Goal: Task Accomplishment & Management: Manage account settings

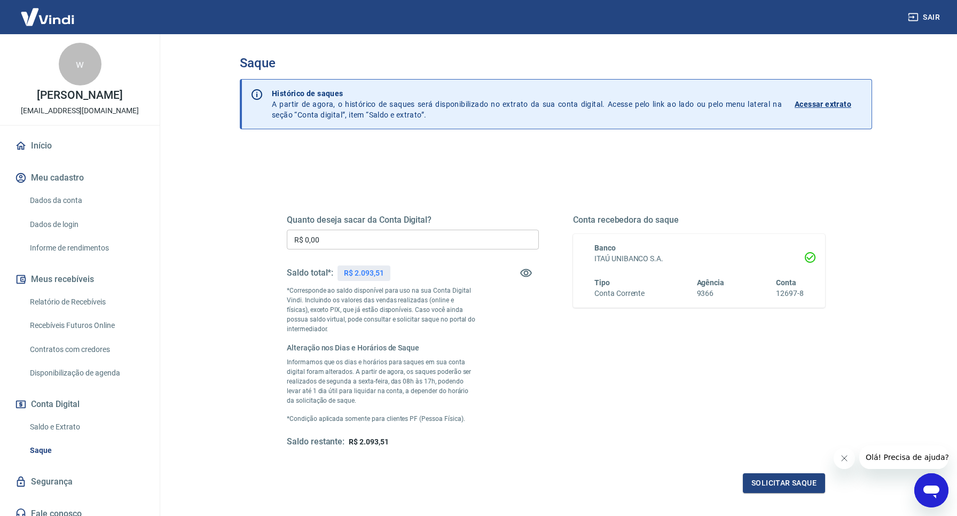
click at [347, 243] on input "R$ 0,00" at bounding box center [413, 240] width 252 height 20
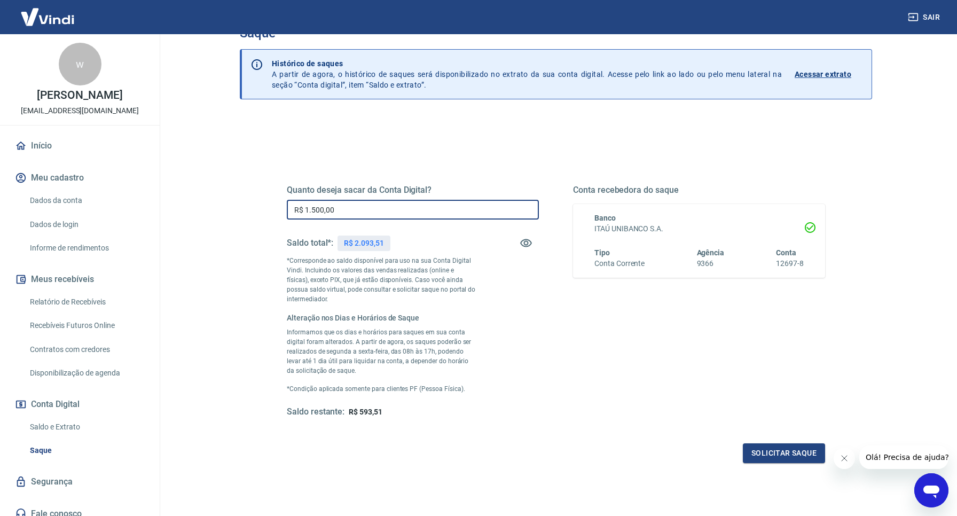
scroll to position [32, 0]
type input "R$ 1.500,00"
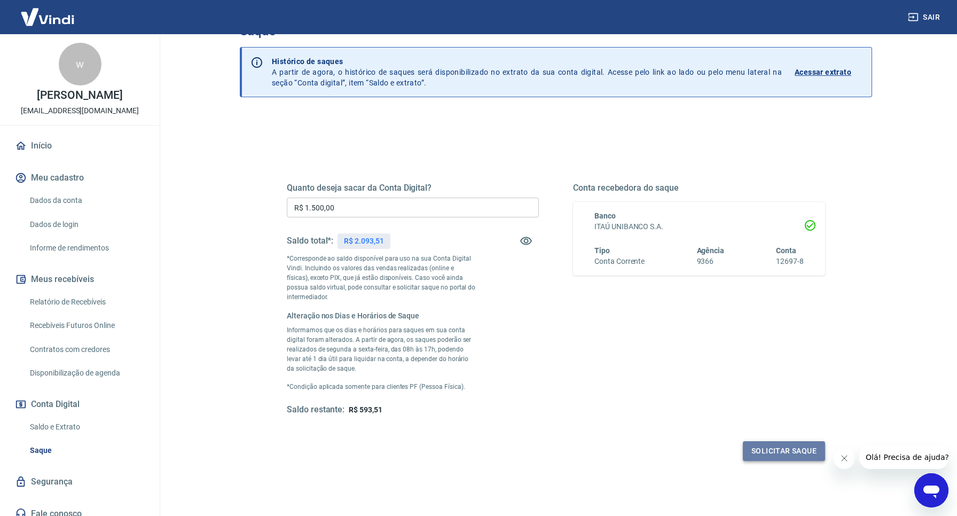
click at [777, 448] on button "Solicitar saque" at bounding box center [784, 451] width 82 height 20
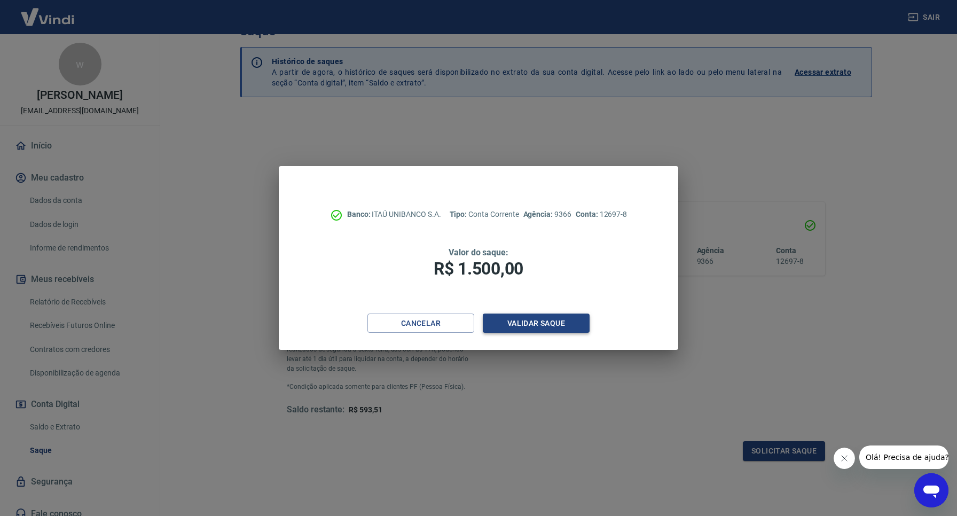
click at [563, 329] on button "Validar saque" at bounding box center [536, 324] width 107 height 20
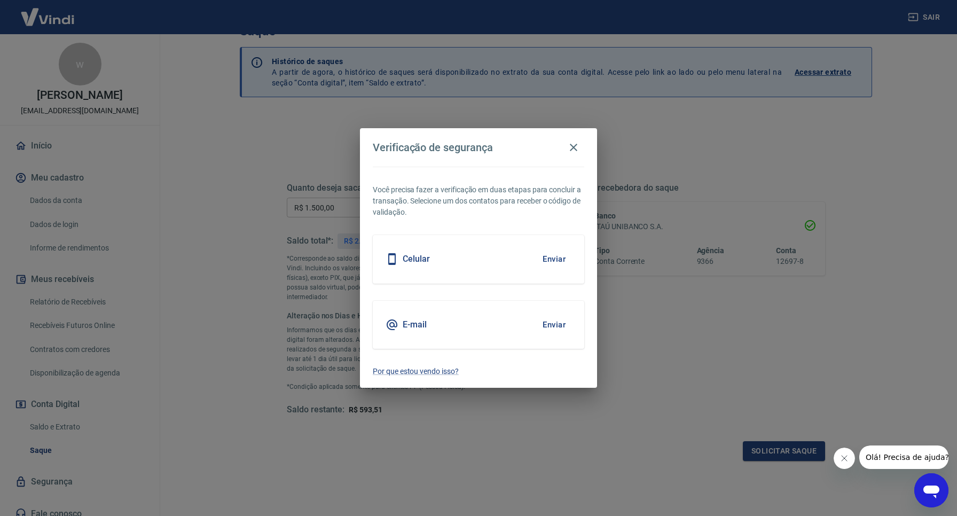
click at [543, 257] on button "Enviar" at bounding box center [554, 259] width 35 height 22
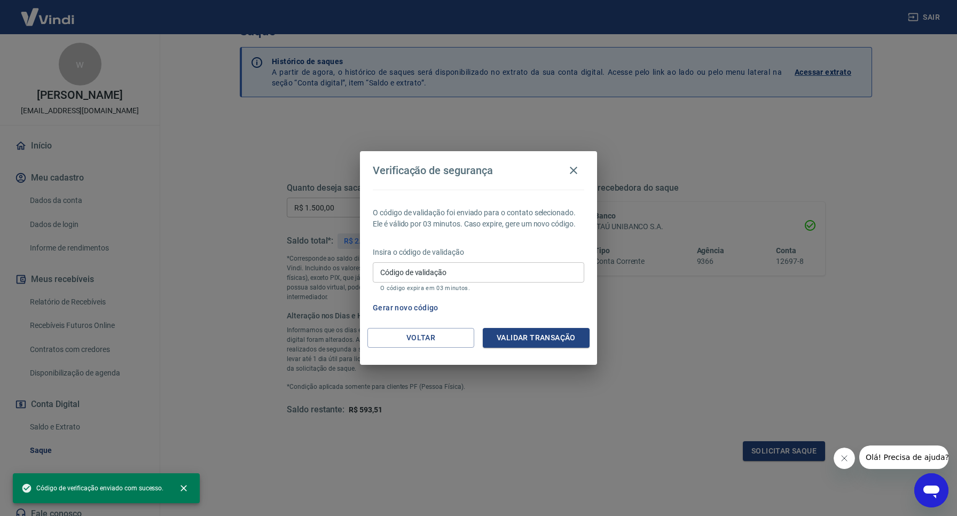
click at [429, 272] on input "Código de validação" at bounding box center [479, 272] width 212 height 20
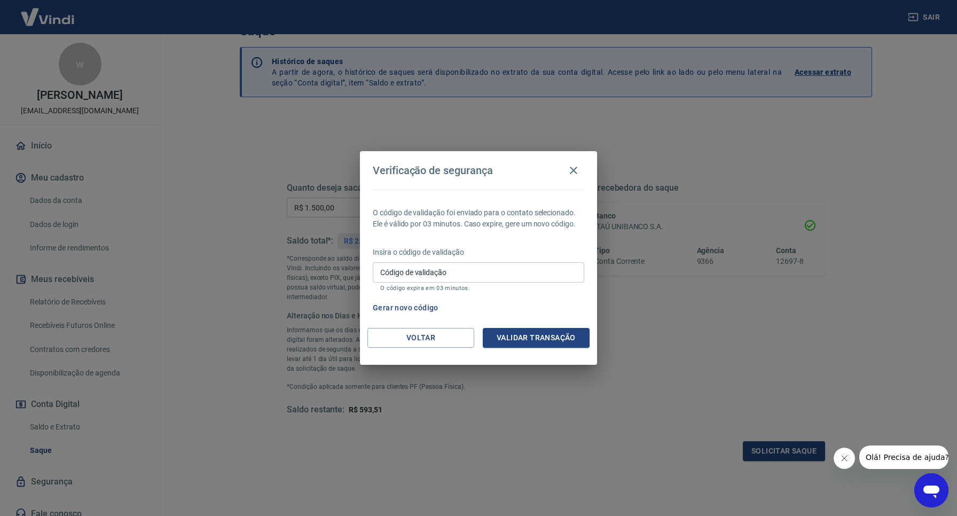
click at [539, 297] on div "O código de validação foi enviado para o contato selecionado. Ele é válido por …" at bounding box center [478, 259] width 237 height 138
click at [471, 265] on input "Código de validação" at bounding box center [479, 272] width 212 height 20
click at [505, 241] on div "O código de validação foi enviado para o contato selecionado. Ele é válido por …" at bounding box center [478, 259] width 237 height 138
click at [424, 338] on button "Voltar" at bounding box center [421, 338] width 107 height 20
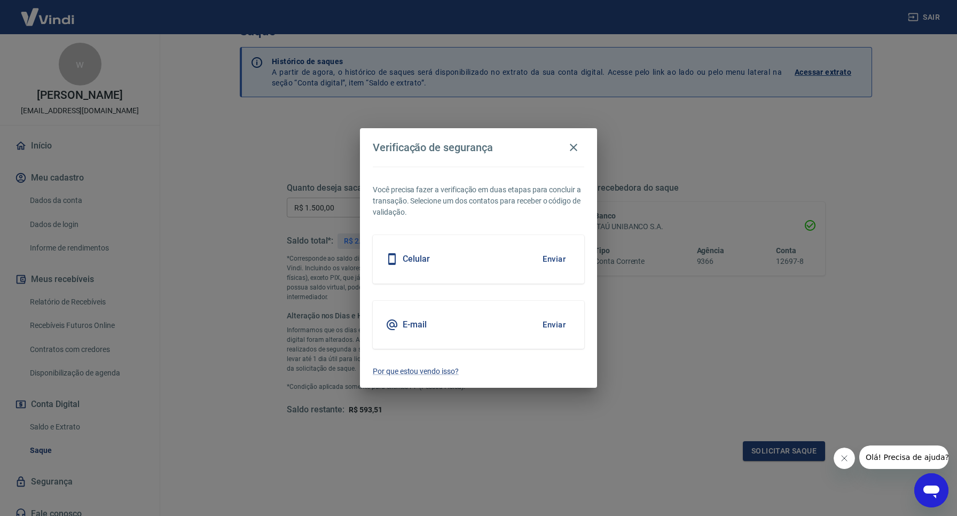
click at [554, 325] on button "Enviar" at bounding box center [554, 325] width 35 height 22
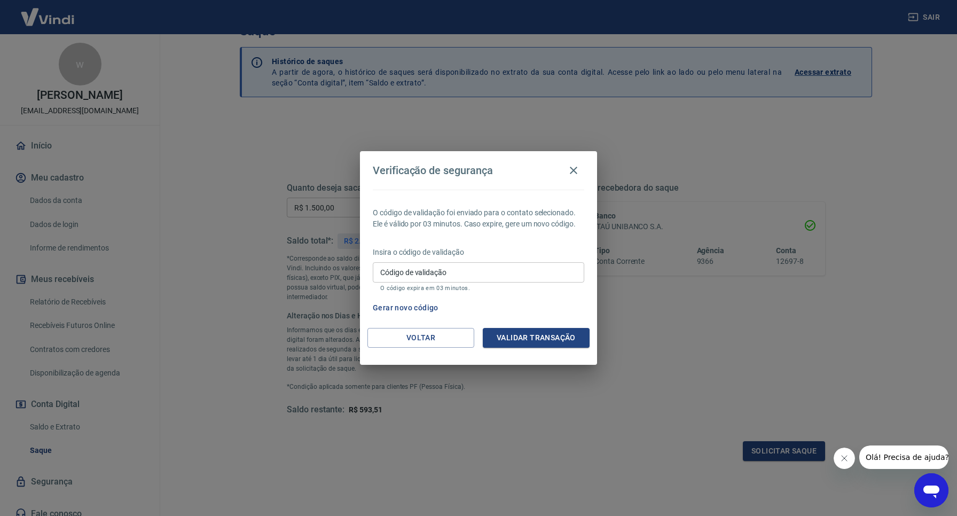
click at [467, 268] on input "Código de validação" at bounding box center [479, 272] width 212 height 20
paste input "494467"
type input "494467"
click at [515, 332] on button "Validar transação" at bounding box center [536, 338] width 107 height 20
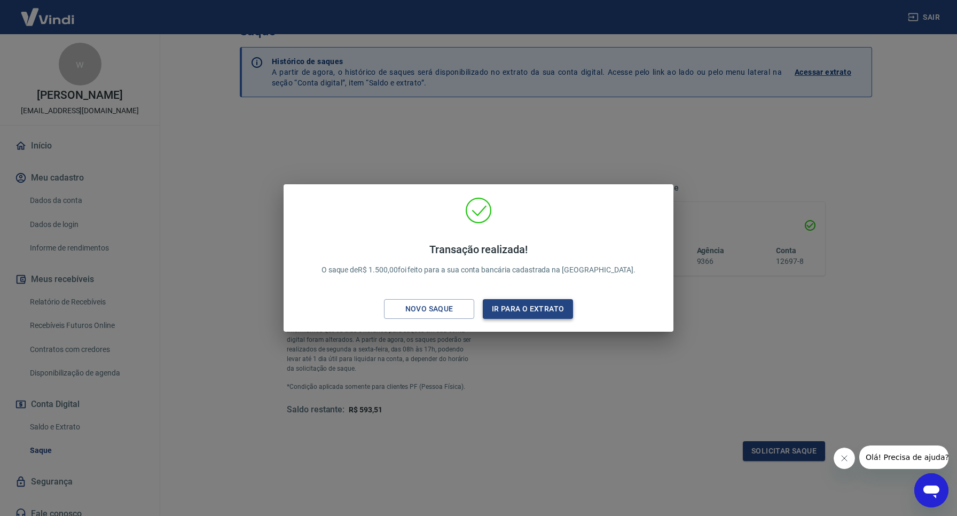
click at [534, 310] on button "Ir para o extrato" at bounding box center [528, 309] width 90 height 20
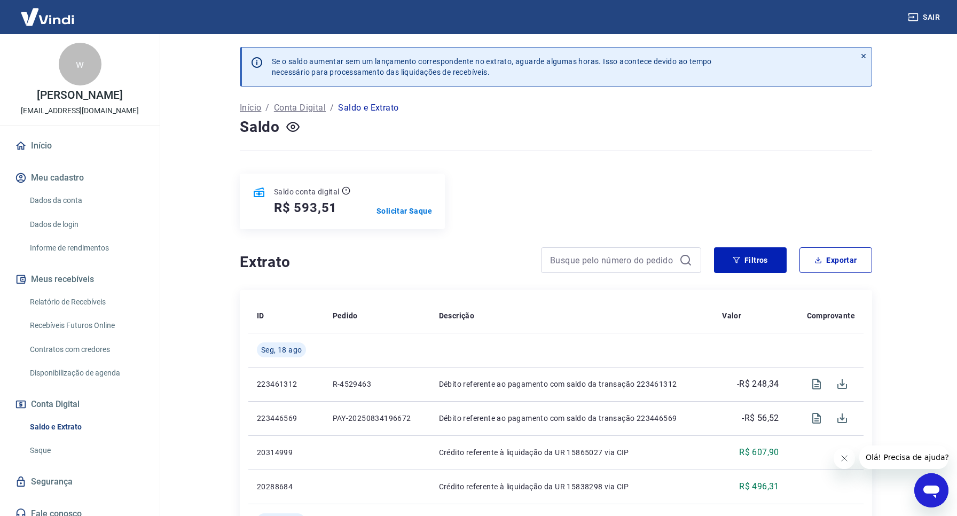
click at [46, 157] on link "Início" at bounding box center [80, 146] width 134 height 24
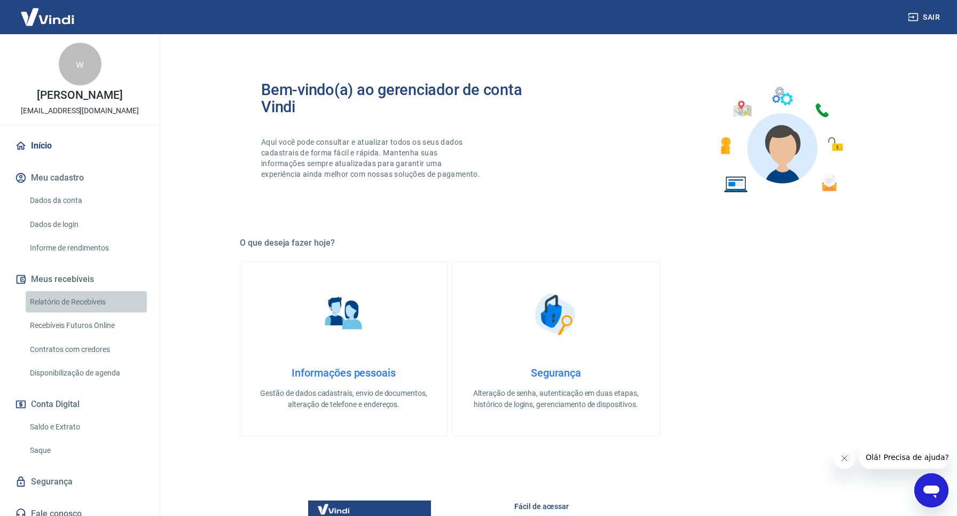
click at [88, 311] on link "Relatório de Recebíveis" at bounding box center [86, 302] width 121 height 22
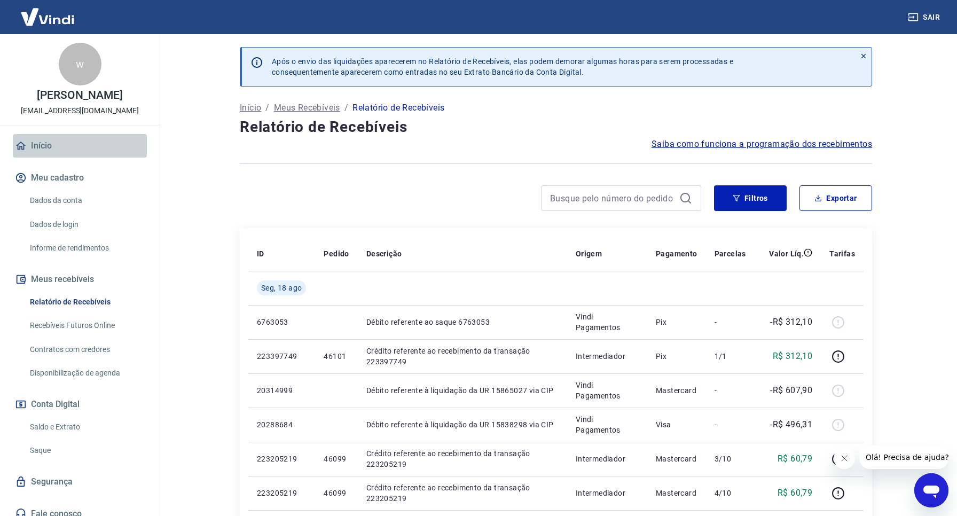
click at [62, 158] on link "Início" at bounding box center [80, 146] width 134 height 24
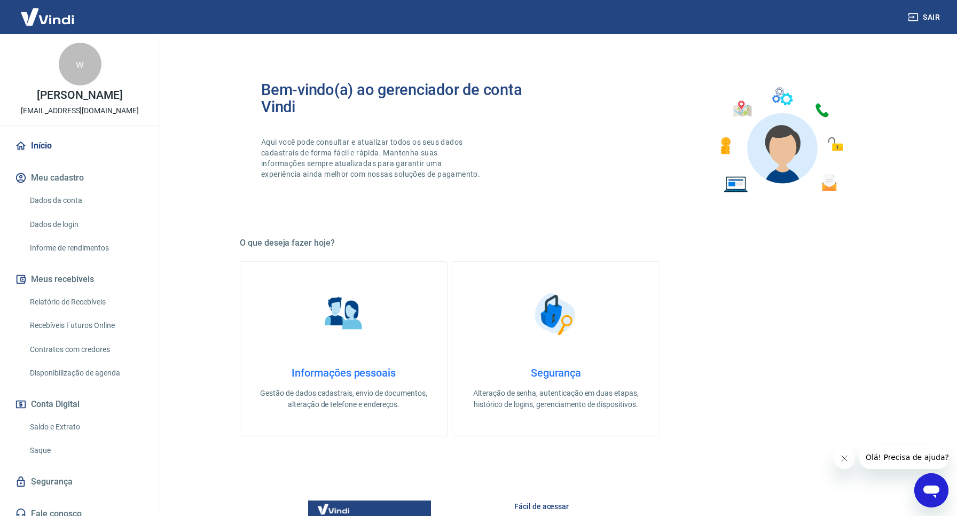
scroll to position [20, 0]
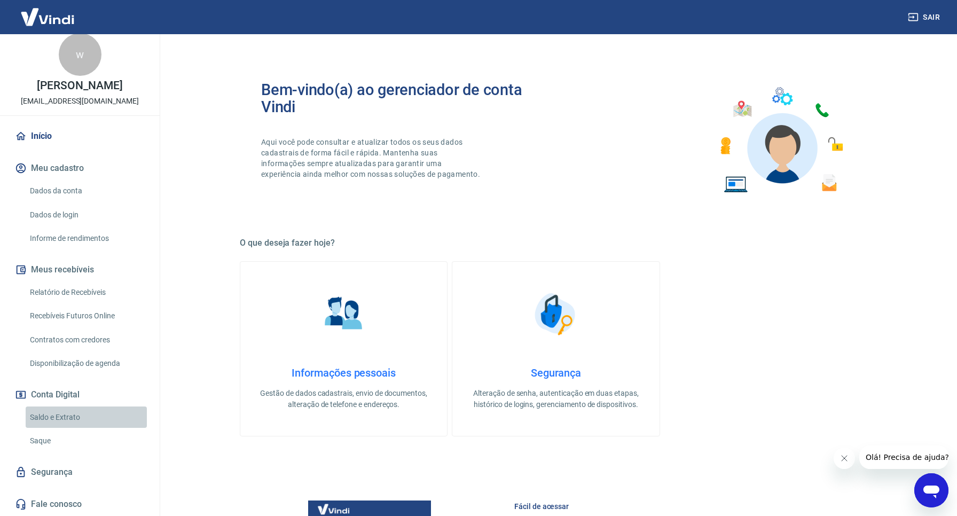
click at [66, 418] on link "Saldo e Extrato" at bounding box center [86, 417] width 121 height 22
